Goal: Navigation & Orientation: Find specific page/section

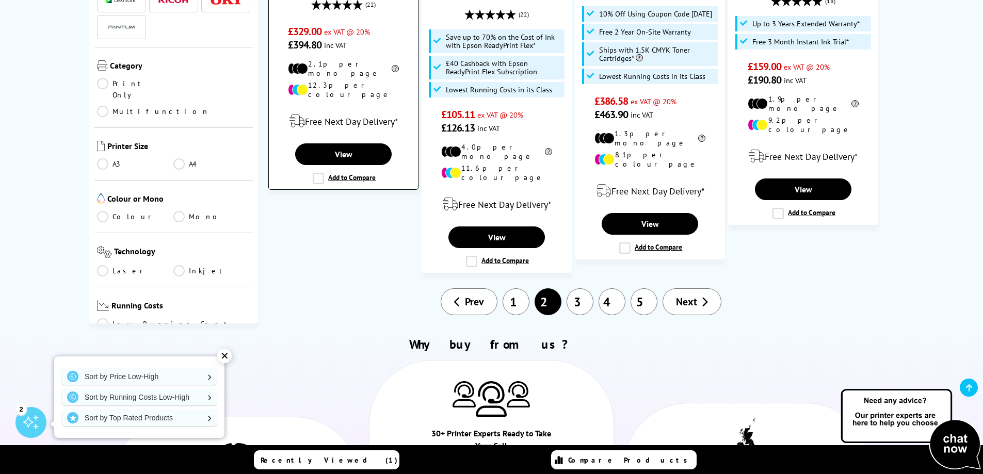
scroll to position [1307, 0]
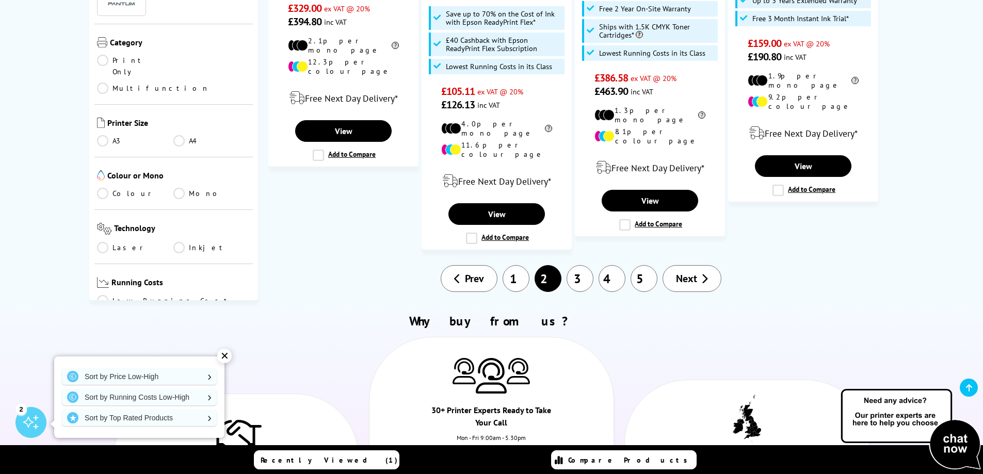
click at [587, 265] on link "3" at bounding box center [579, 278] width 27 height 27
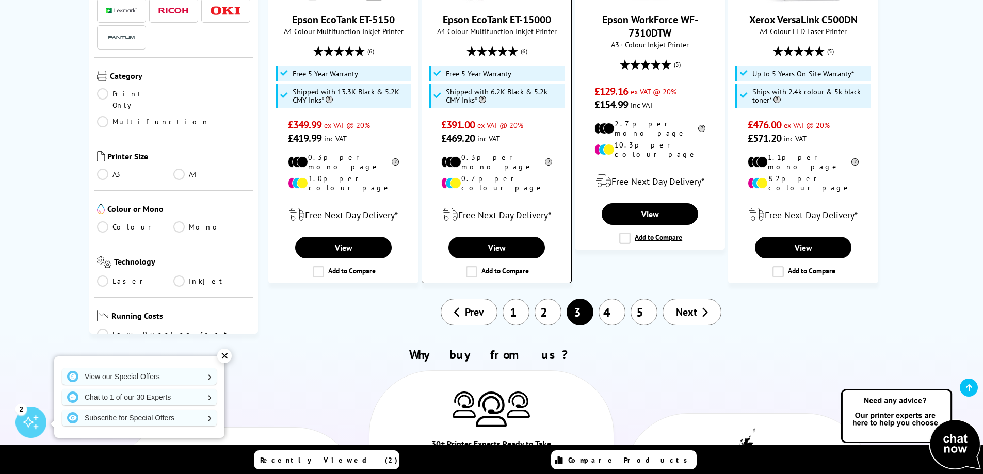
scroll to position [1376, 0]
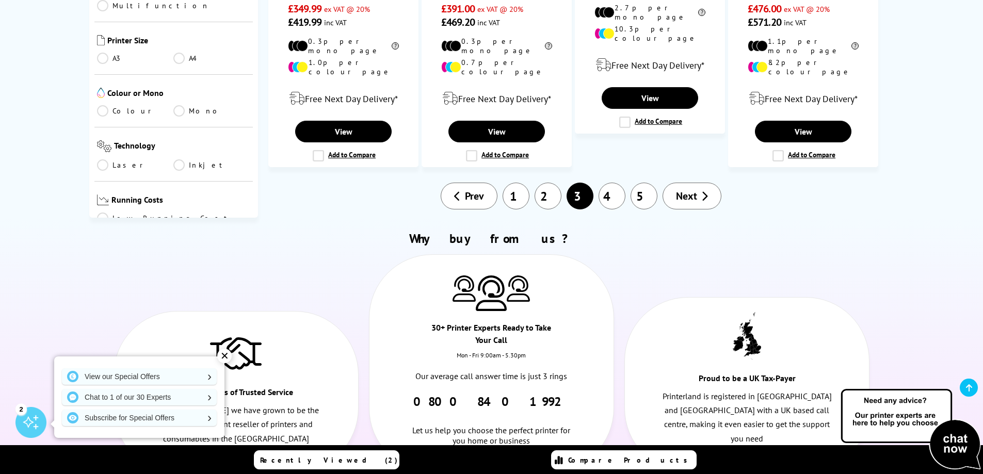
click at [609, 183] on link "4" at bounding box center [611, 196] width 27 height 27
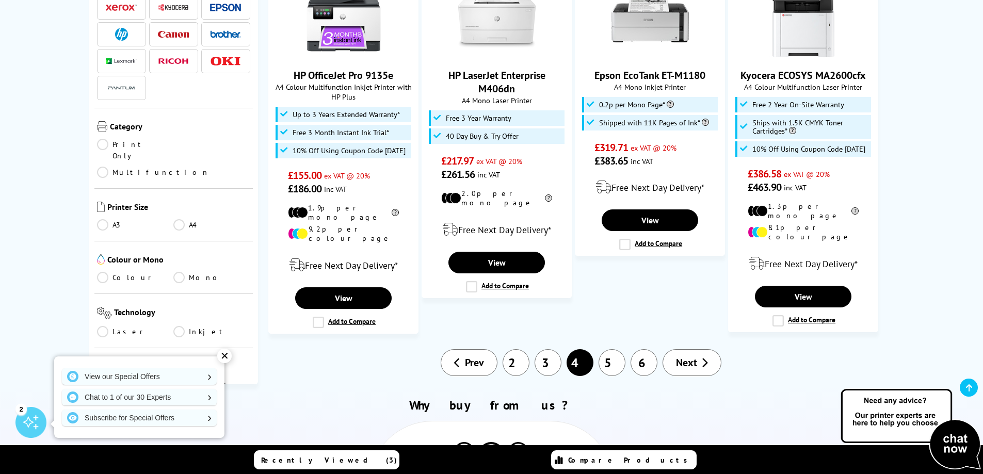
scroll to position [1170, 0]
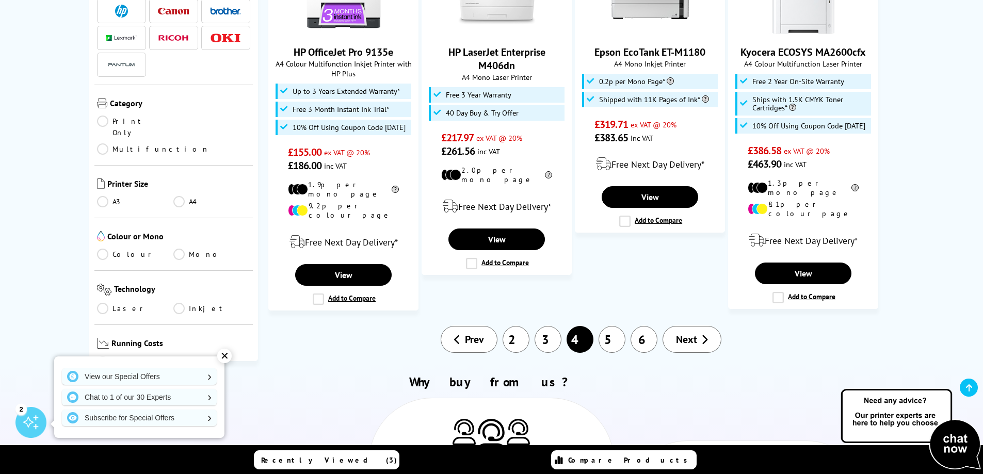
click at [617, 326] on link "5" at bounding box center [611, 339] width 27 height 27
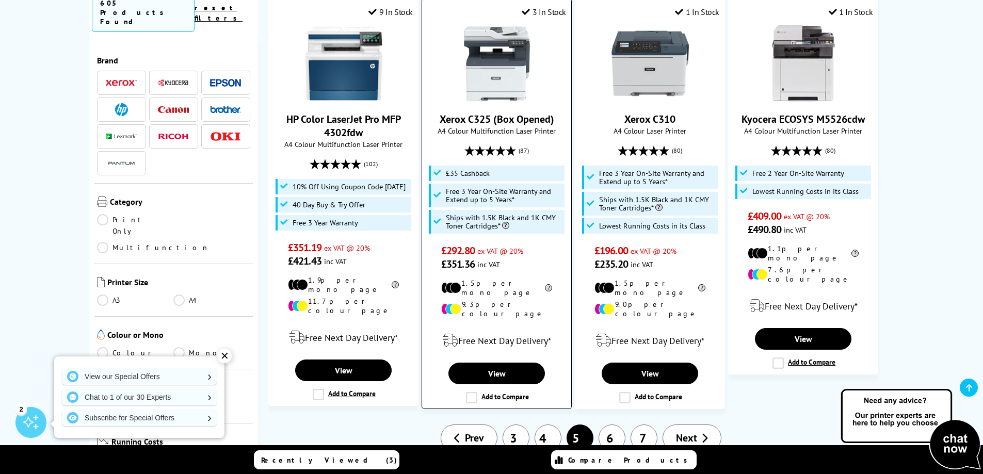
scroll to position [1238, 0]
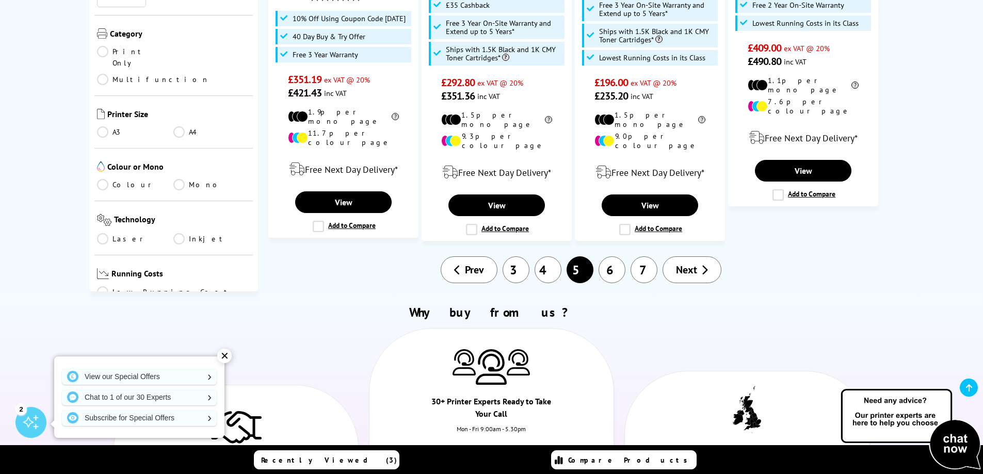
click at [614, 256] on link "6" at bounding box center [611, 269] width 27 height 27
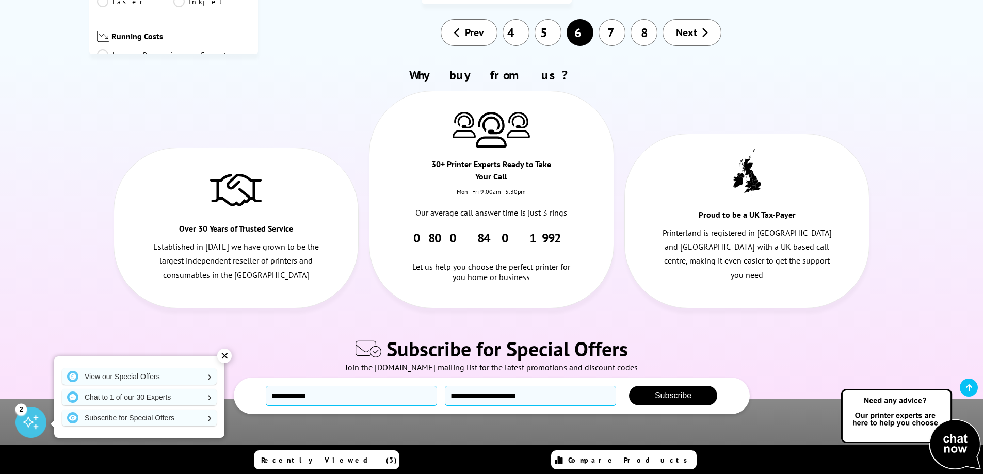
scroll to position [1238, 0]
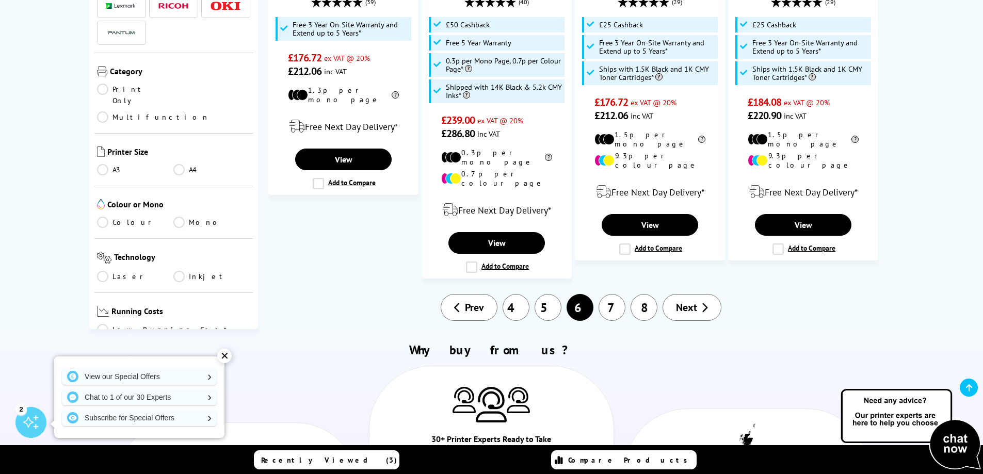
click at [608, 294] on link "7" at bounding box center [611, 307] width 27 height 27
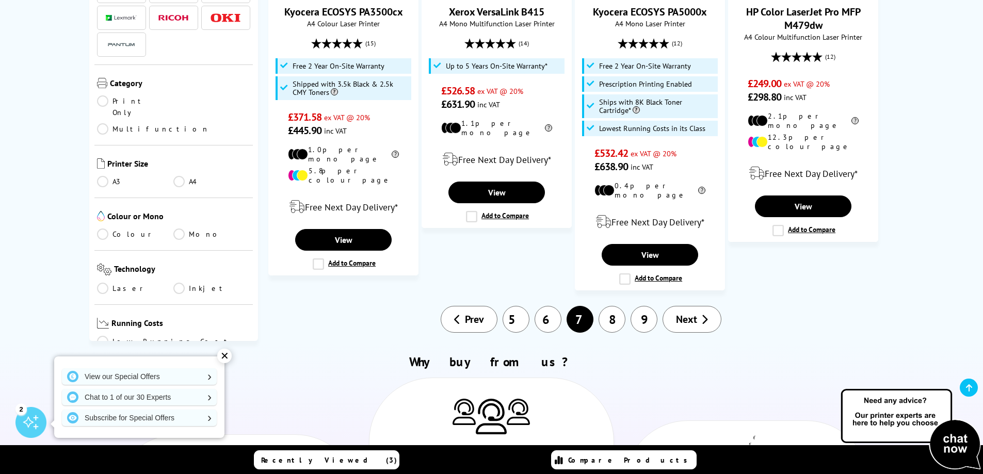
scroll to position [1445, 0]
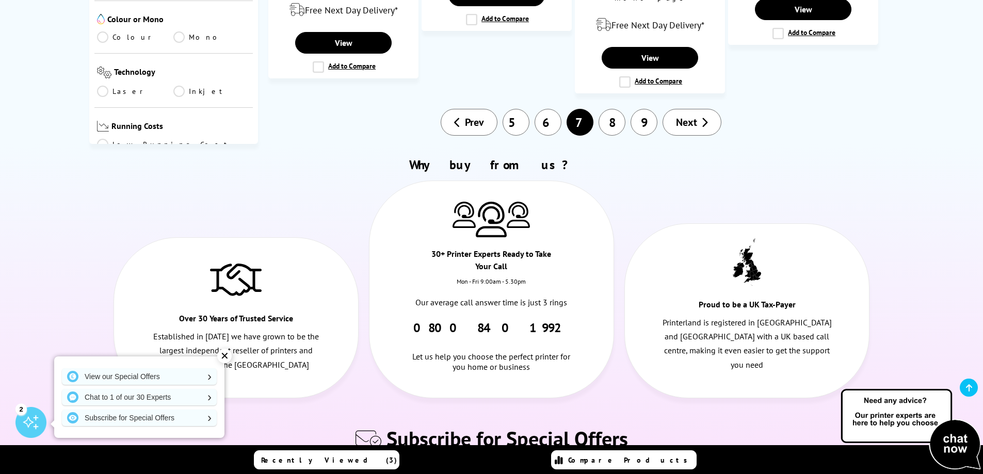
click at [606, 109] on link "8" at bounding box center [611, 122] width 27 height 27
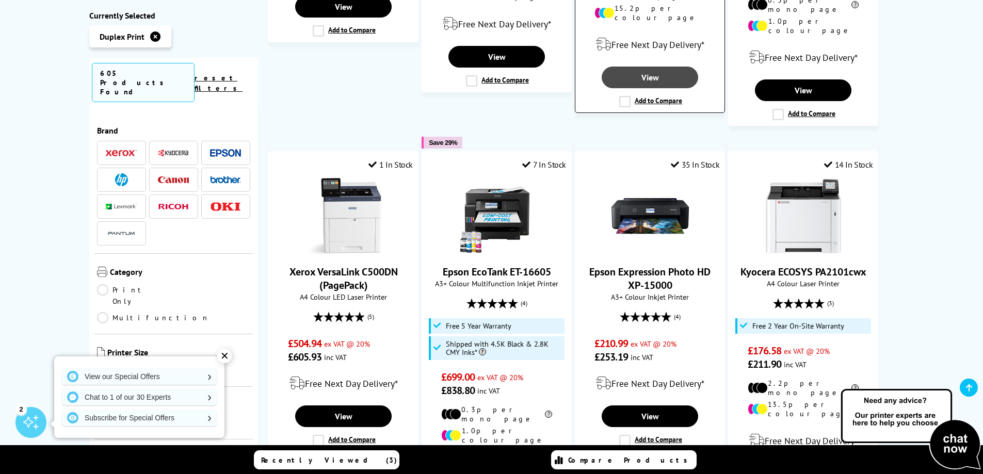
scroll to position [1170, 0]
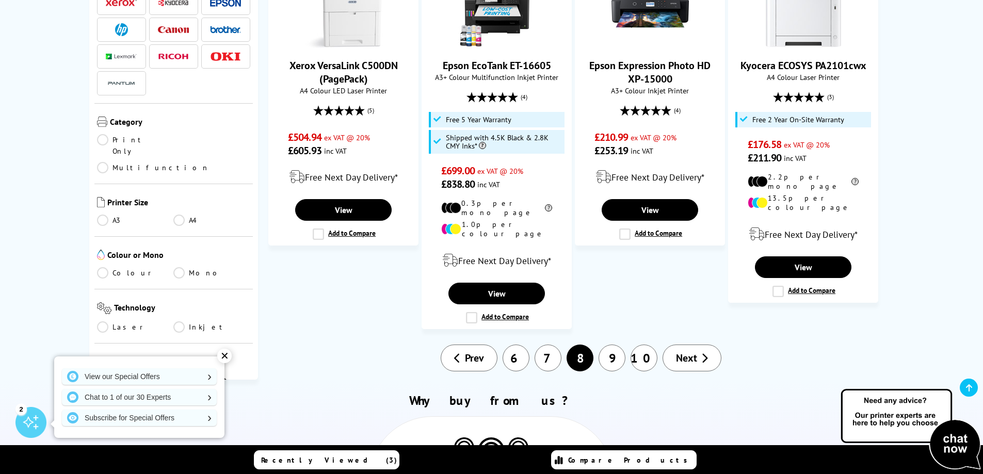
click at [622, 345] on link "9" at bounding box center [611, 358] width 27 height 27
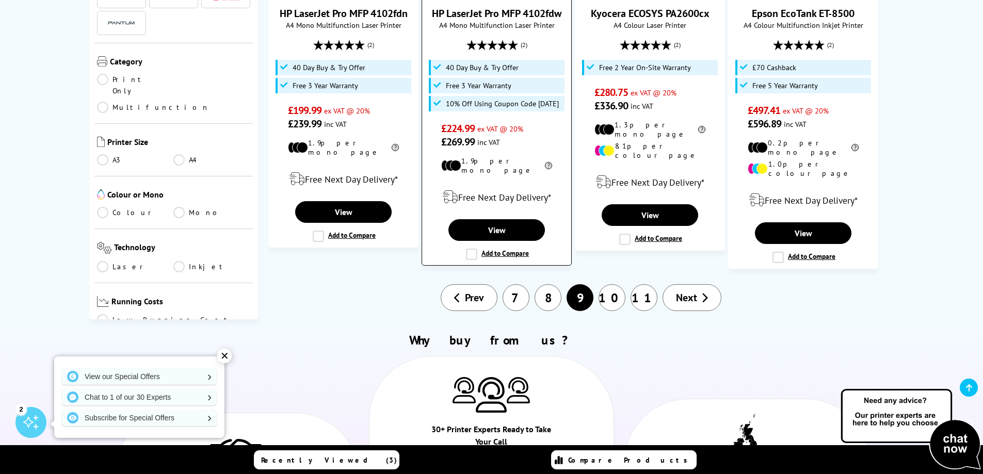
scroll to position [1238, 0]
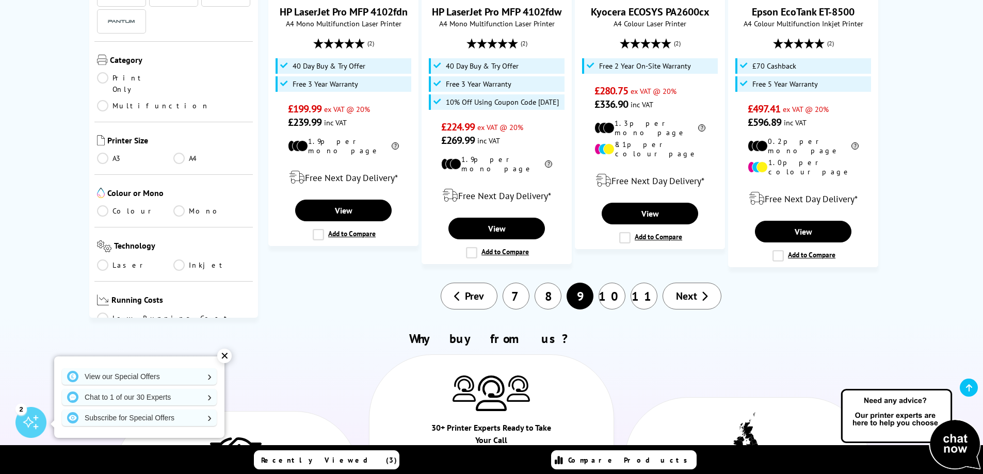
click at [612, 283] on link "10" at bounding box center [611, 296] width 27 height 27
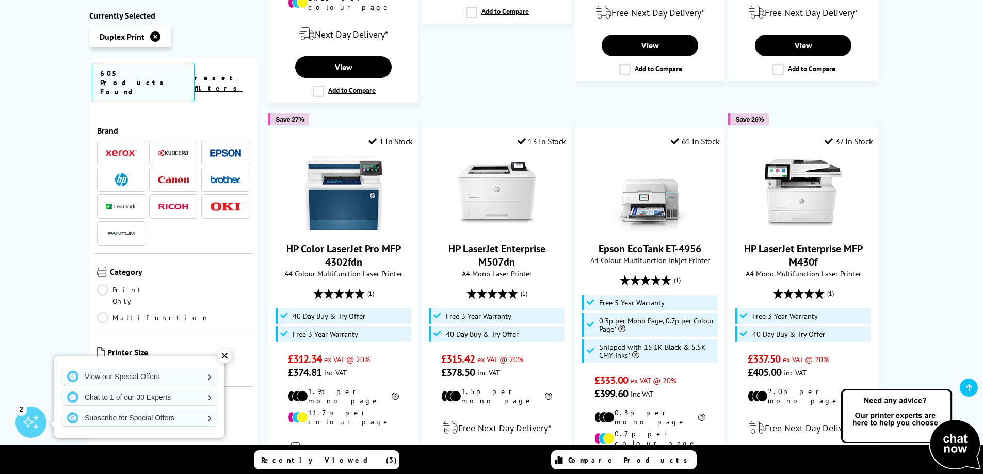
scroll to position [1100, 0]
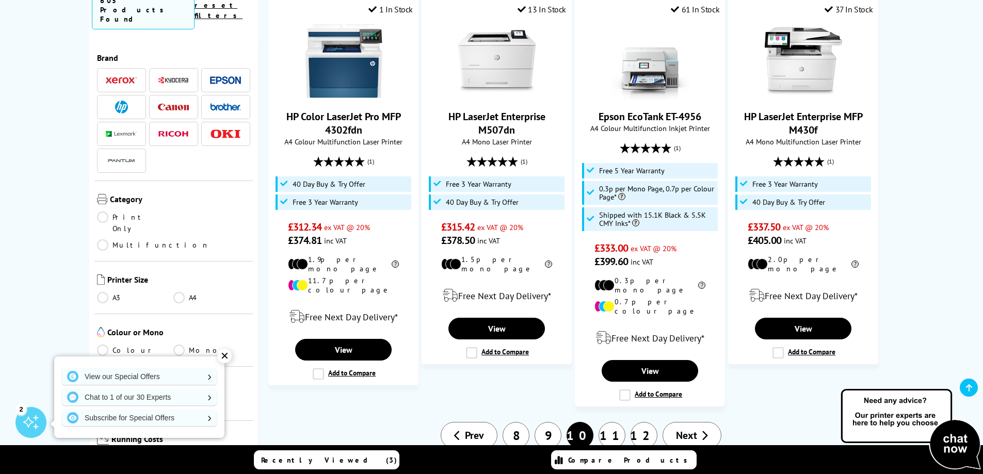
click at [614, 422] on link "11" at bounding box center [611, 435] width 27 height 27
